Goal: Obtain resource: Obtain resource

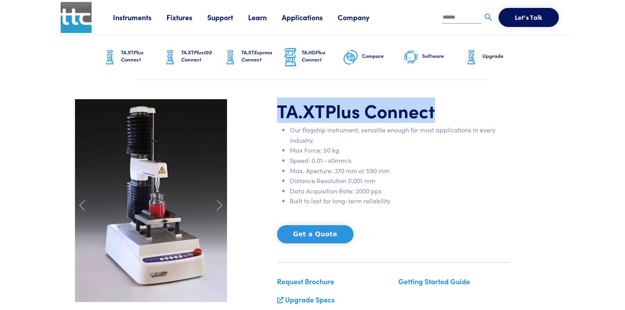
drag, startPoint x: 279, startPoint y: 113, endPoint x: 442, endPoint y: 108, distance: 162.6
click at [442, 108] on h1 "TA.XT Plus Connect" at bounding box center [393, 110] width 233 height 23
copy h1 "TA.XT Plus Connect"
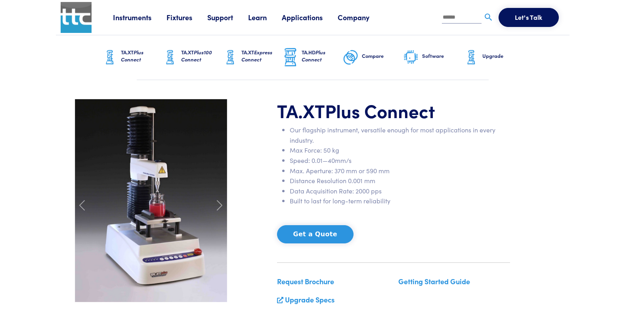
click at [317, 134] on li "Our flagship instrument, versatile enough for most applications in every indust…" at bounding box center [400, 135] width 220 height 20
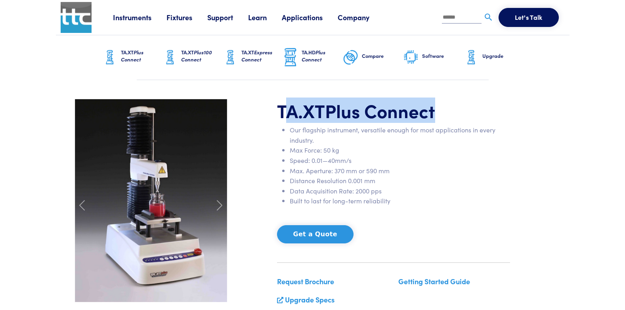
drag, startPoint x: 282, startPoint y: 111, endPoint x: 461, endPoint y: 110, distance: 179.2
click at [461, 110] on h1 "TA.XT Plus Connect" at bounding box center [393, 110] width 233 height 23
drag, startPoint x: 461, startPoint y: 110, endPoint x: 330, endPoint y: 119, distance: 131.5
click at [342, 120] on span "Plus Connect" at bounding box center [380, 110] width 110 height 25
drag, startPoint x: 279, startPoint y: 110, endPoint x: 456, endPoint y: 117, distance: 176.9
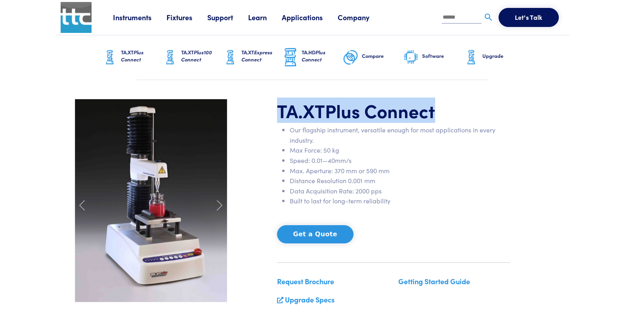
click at [456, 117] on h1 "TA.XT Plus Connect" at bounding box center [393, 110] width 233 height 23
copy h1 "TA.XT Plus Connect"
click at [539, 114] on div "TA.XT Plus Connect Our flagship instrument, versatile enough for most applicati…" at bounding box center [312, 205] width 485 height 213
drag, startPoint x: 279, startPoint y: 114, endPoint x: 447, endPoint y: 110, distance: 168.9
click at [447, 110] on h1 "TA.XT Plus Connect" at bounding box center [393, 110] width 233 height 23
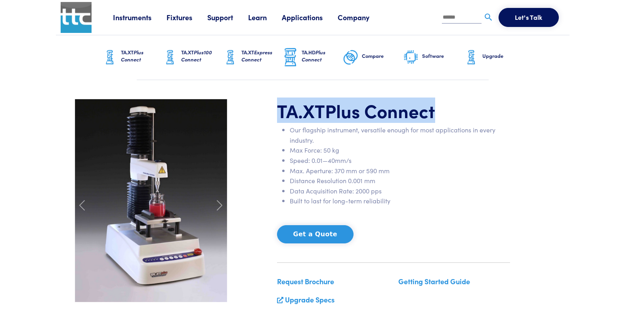
copy h1 "TA.XT Plus Connect"
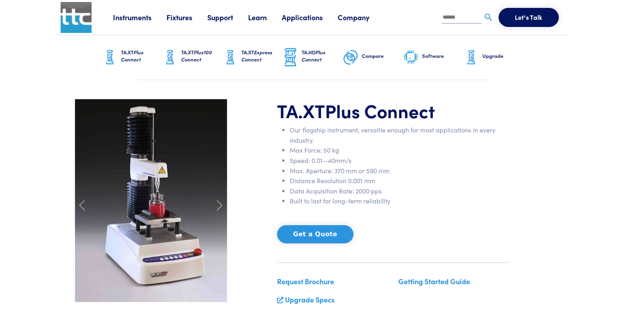
click at [254, 157] on div "TA.XT Plus Connect Our flagship instrument, versatile enough for most applicati…" at bounding box center [312, 205] width 485 height 213
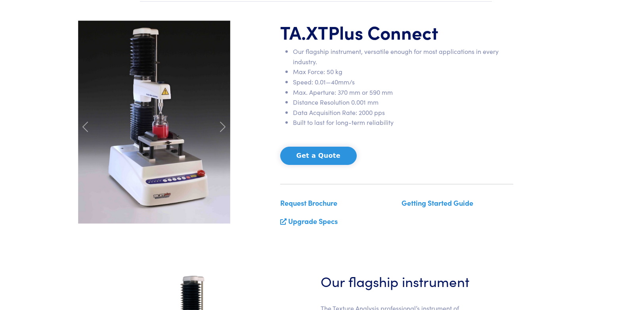
scroll to position [79, 0]
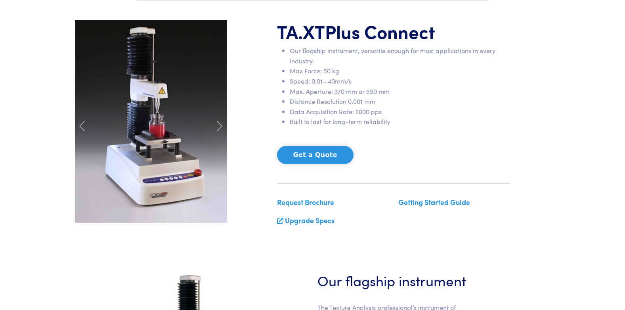
click at [435, 201] on link "Getting Started Guide" at bounding box center [434, 202] width 72 height 10
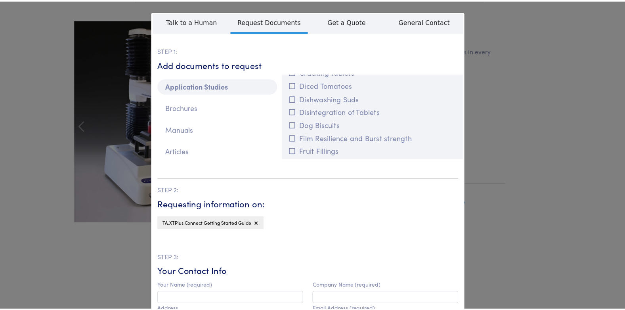
scroll to position [595, 0]
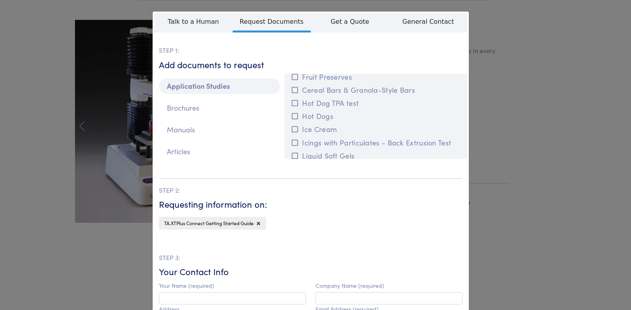
click at [511, 38] on div "**********" at bounding box center [315, 155] width 631 height 310
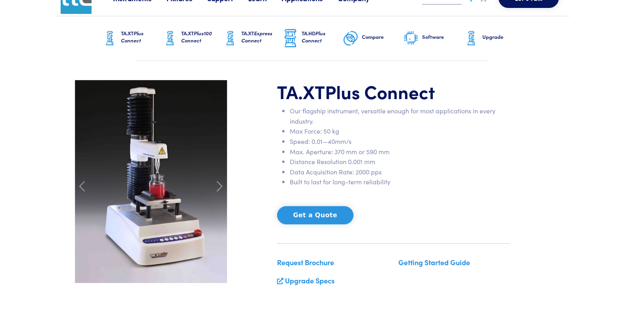
scroll to position [0, 0]
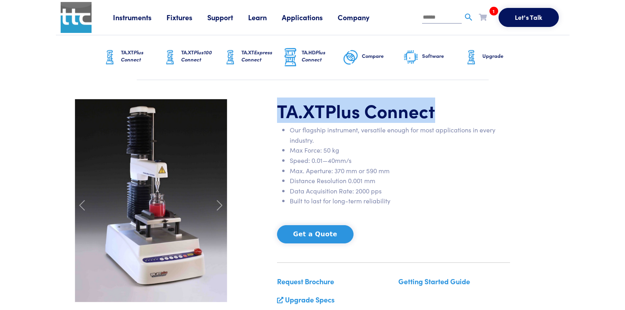
drag, startPoint x: 277, startPoint y: 113, endPoint x: 445, endPoint y: 116, distance: 168.5
click at [445, 116] on h1 "TA.XT Plus Connect" at bounding box center [393, 110] width 233 height 23
copy h1 "TA.XT Plus Connect"
